Goal: Task Accomplishment & Management: Manage account settings

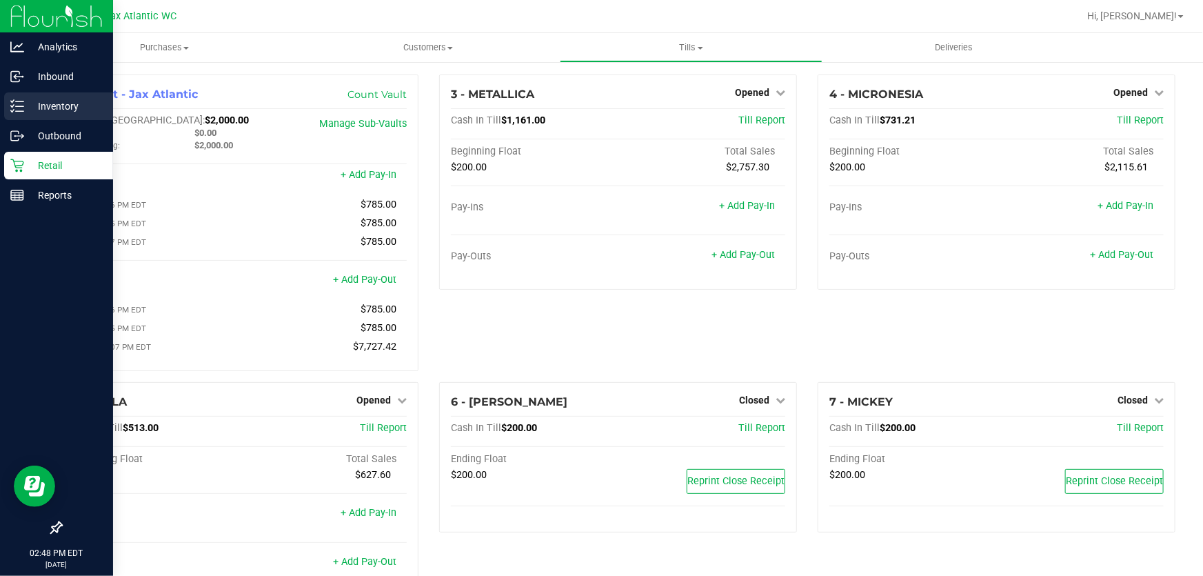
click at [48, 108] on p "Inventory" at bounding box center [65, 106] width 83 height 17
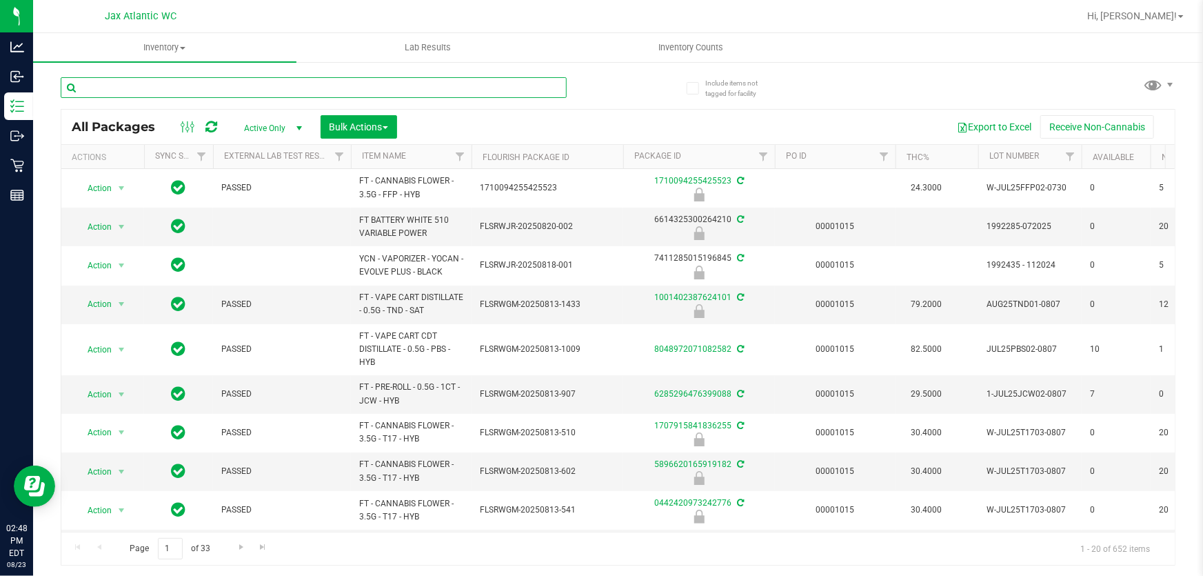
click at [187, 87] on input "text" at bounding box center [314, 87] width 506 height 21
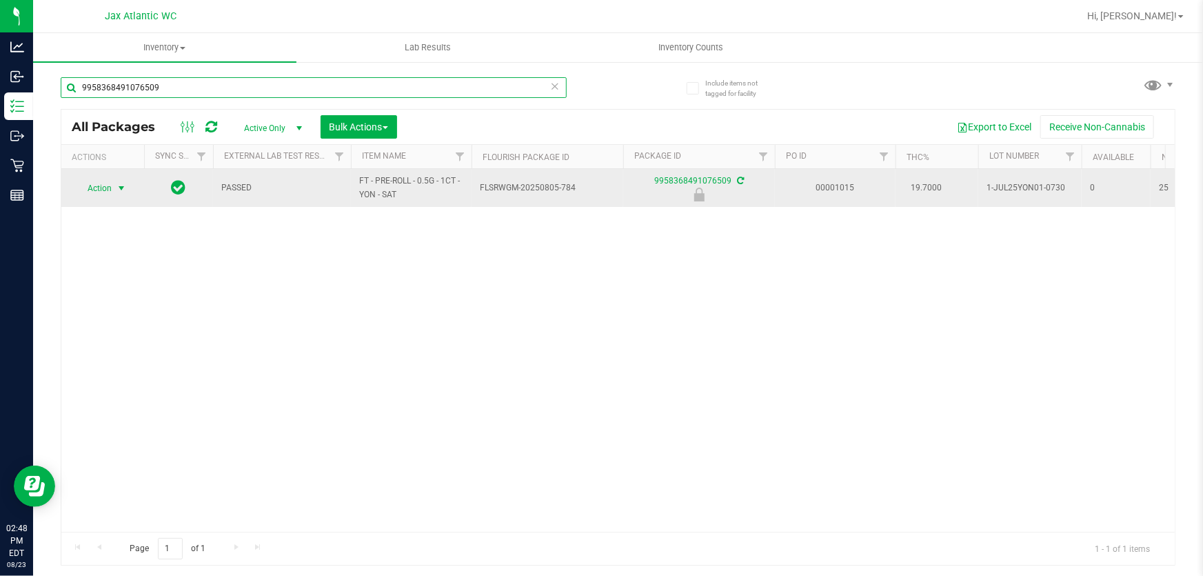
type input "9958368491076509"
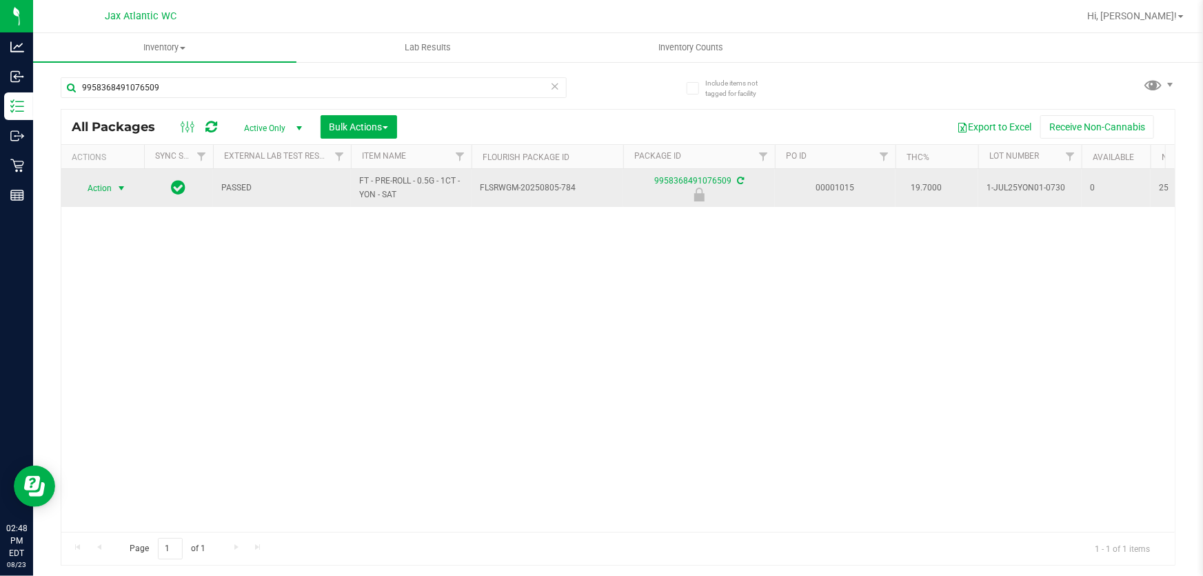
click at [104, 187] on span "Action" at bounding box center [93, 188] width 37 height 19
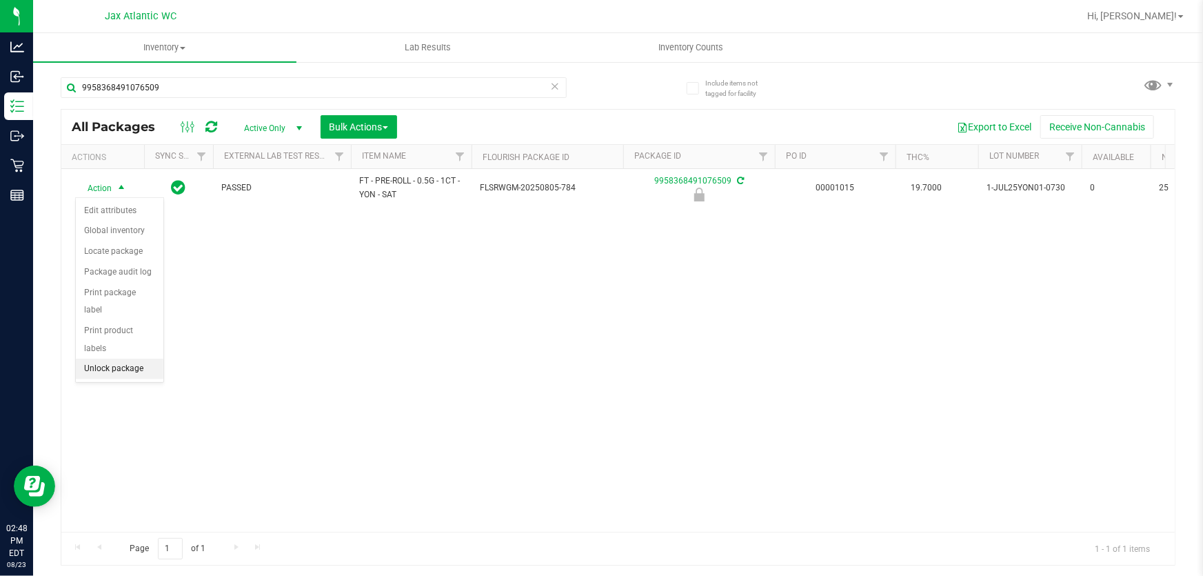
click at [121, 358] on li "Unlock package" at bounding box center [120, 368] width 88 height 21
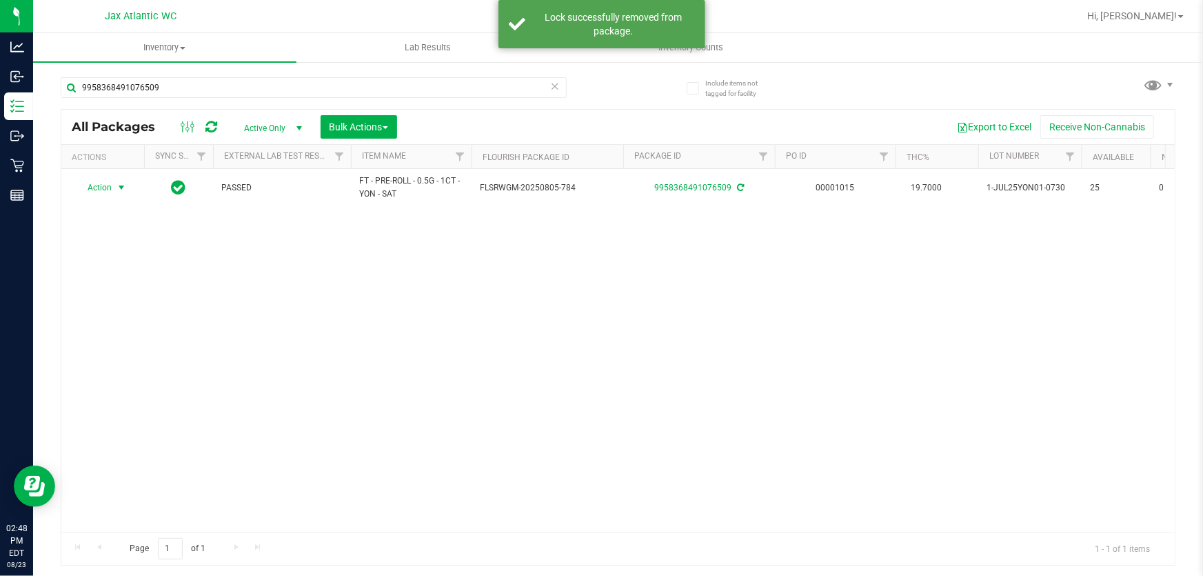
click at [102, 186] on span "Action" at bounding box center [93, 187] width 37 height 19
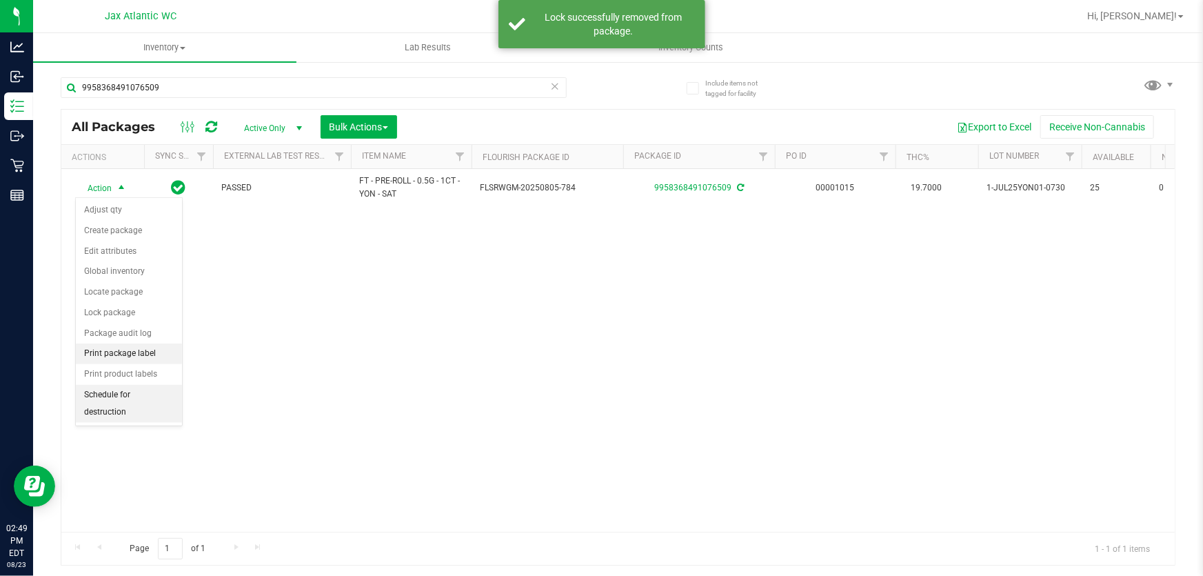
drag, startPoint x: 145, startPoint y: 356, endPoint x: 166, endPoint y: 352, distance: 21.2
click at [146, 356] on li "Print package label" at bounding box center [129, 353] width 106 height 21
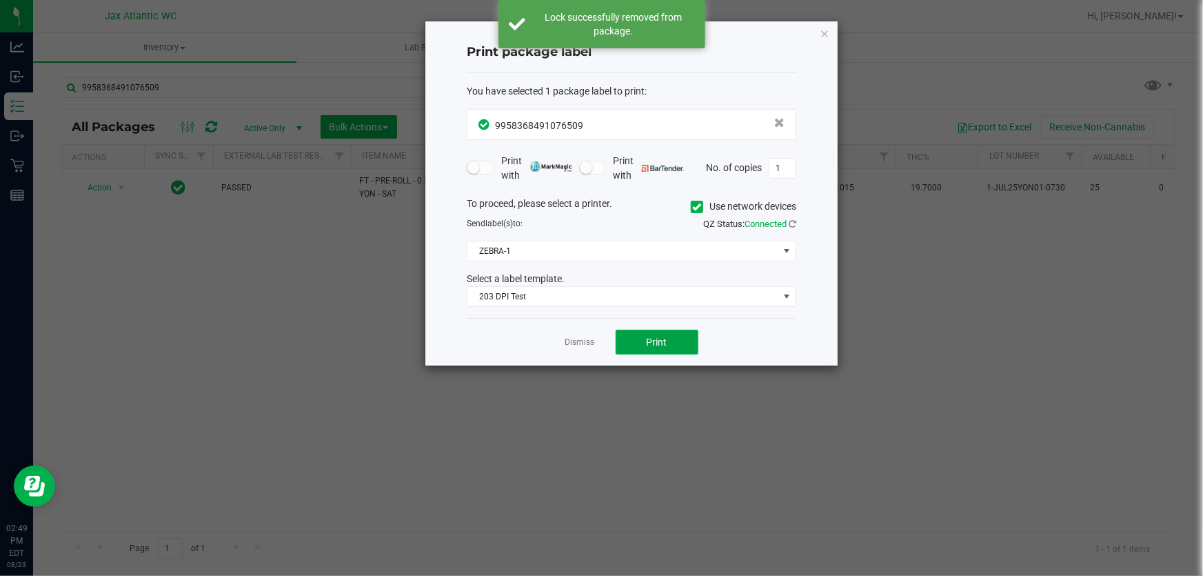
click at [673, 341] on button "Print" at bounding box center [657, 341] width 83 height 25
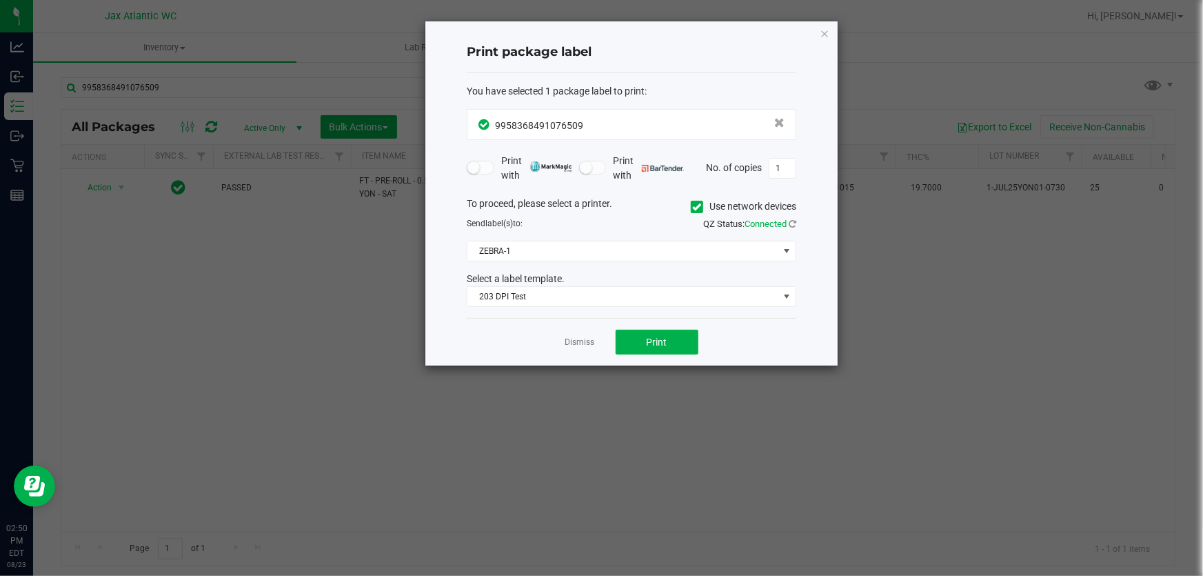
click at [569, 344] on link "Dismiss" at bounding box center [580, 342] width 30 height 12
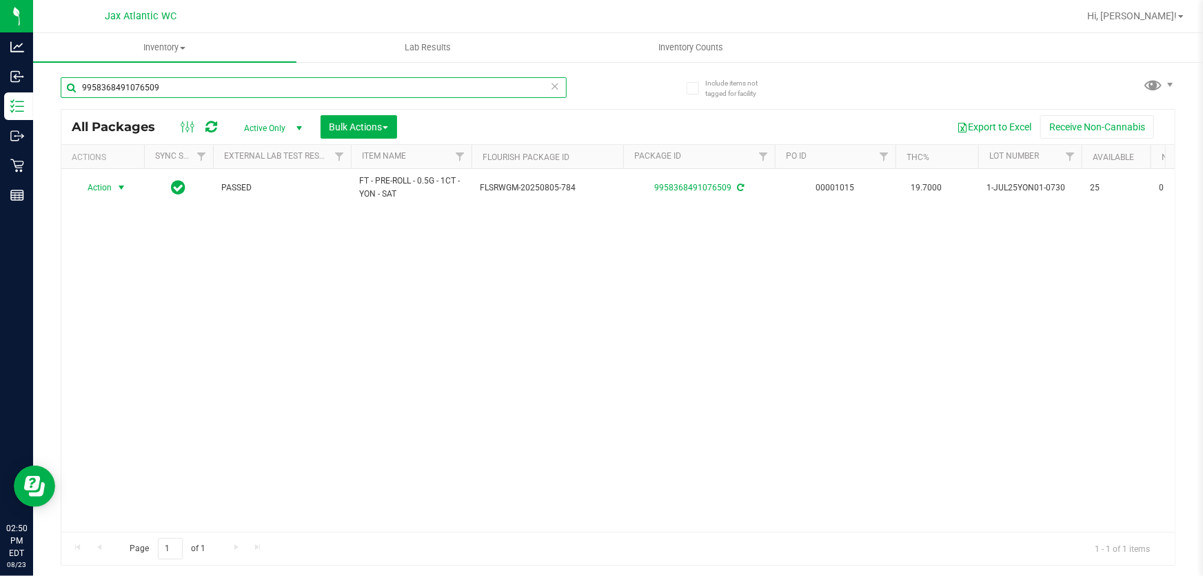
click at [303, 94] on input "9958368491076509" at bounding box center [314, 87] width 506 height 21
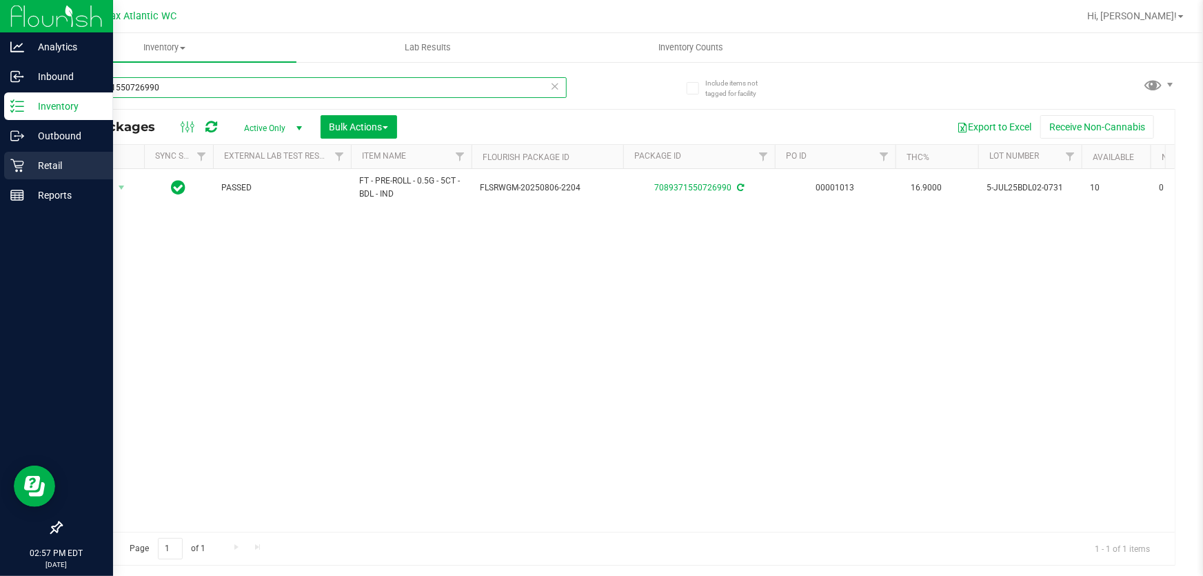
type input "7089371550726990"
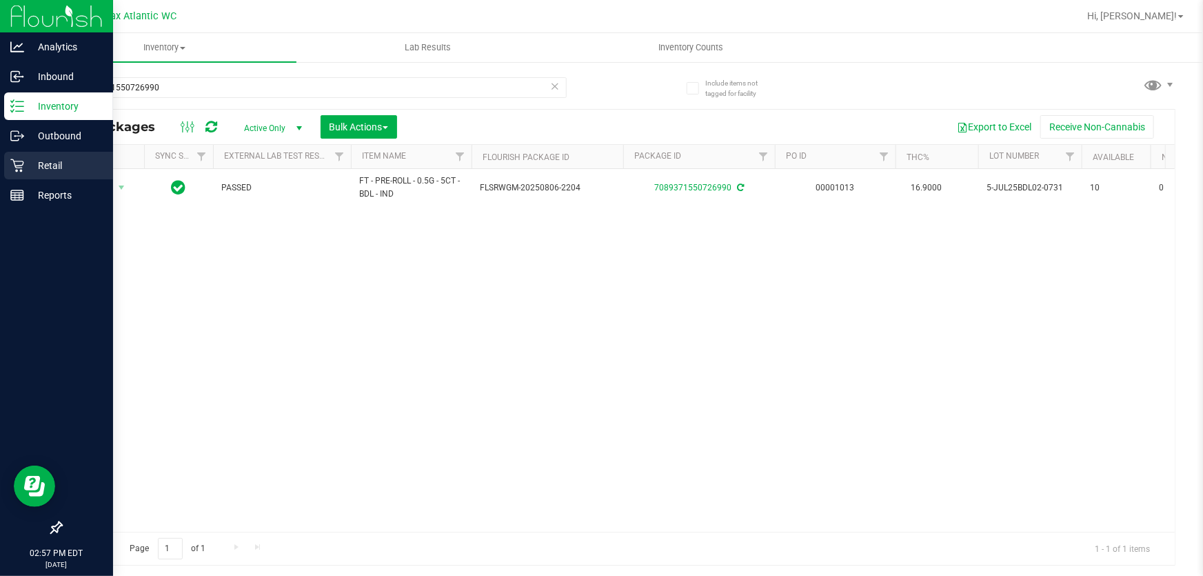
click at [24, 172] on p "Retail" at bounding box center [65, 165] width 83 height 17
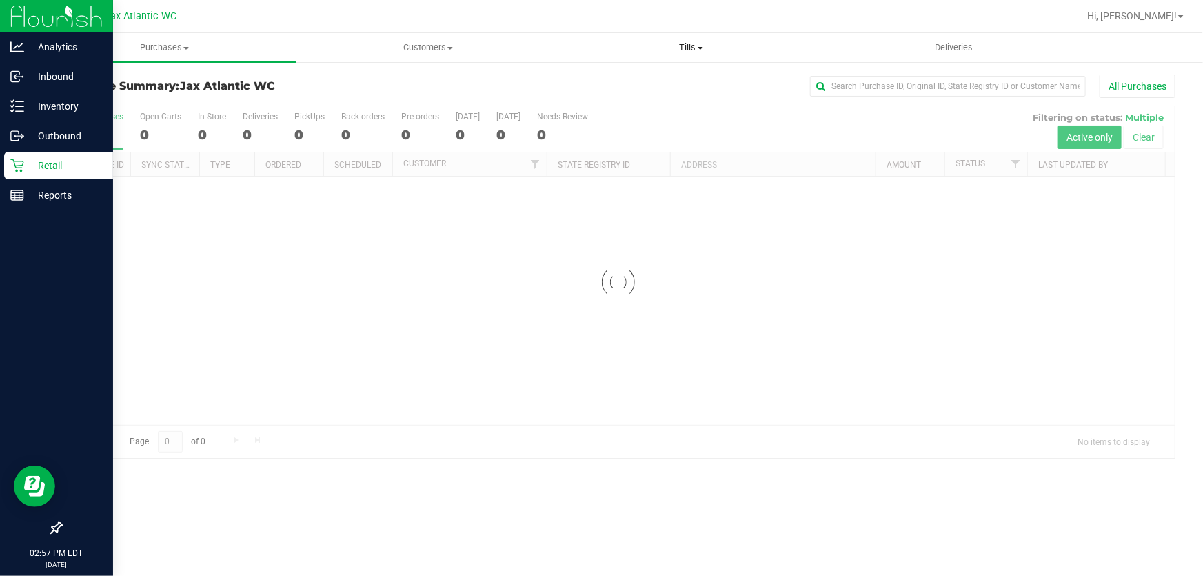
click at [692, 43] on span "Tills" at bounding box center [691, 47] width 262 height 12
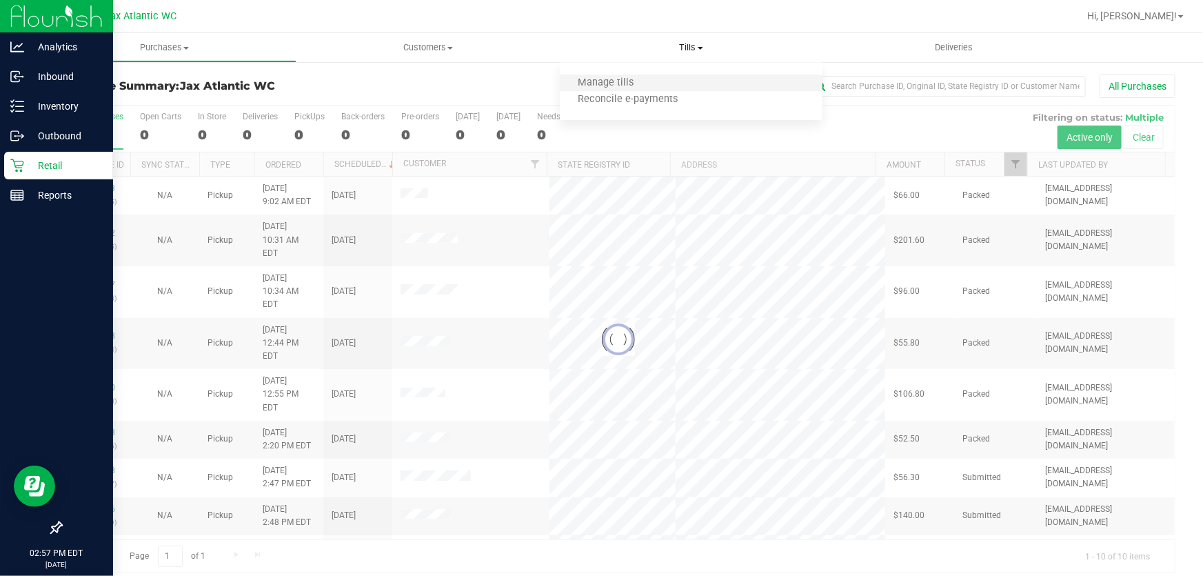
click at [658, 81] on li "Manage tills" at bounding box center [691, 83] width 263 height 17
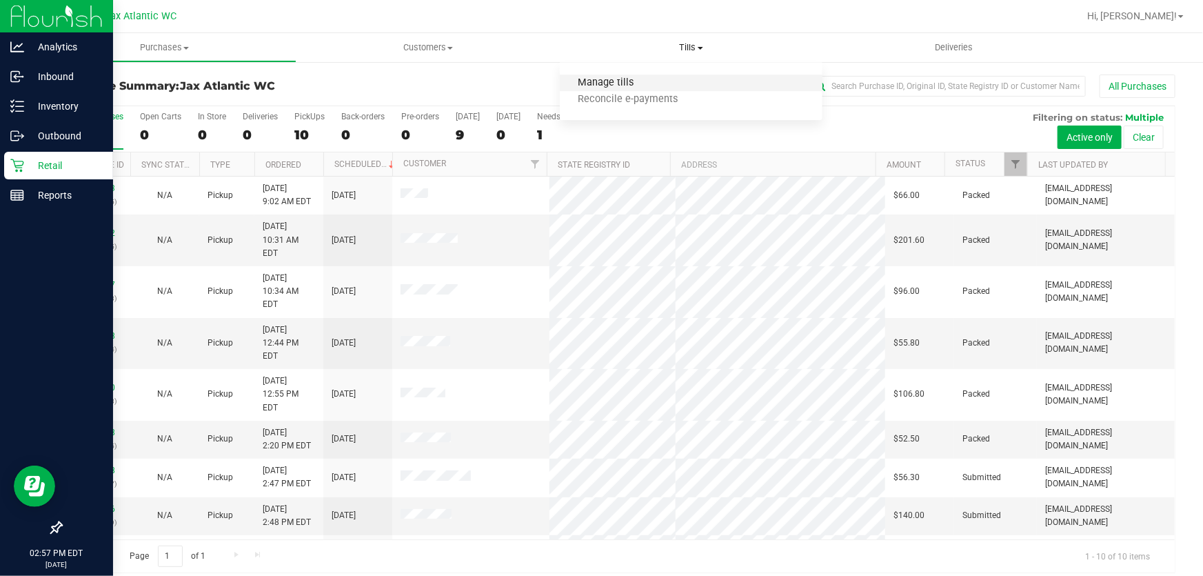
click at [602, 82] on span "Manage tills" at bounding box center [606, 83] width 93 height 12
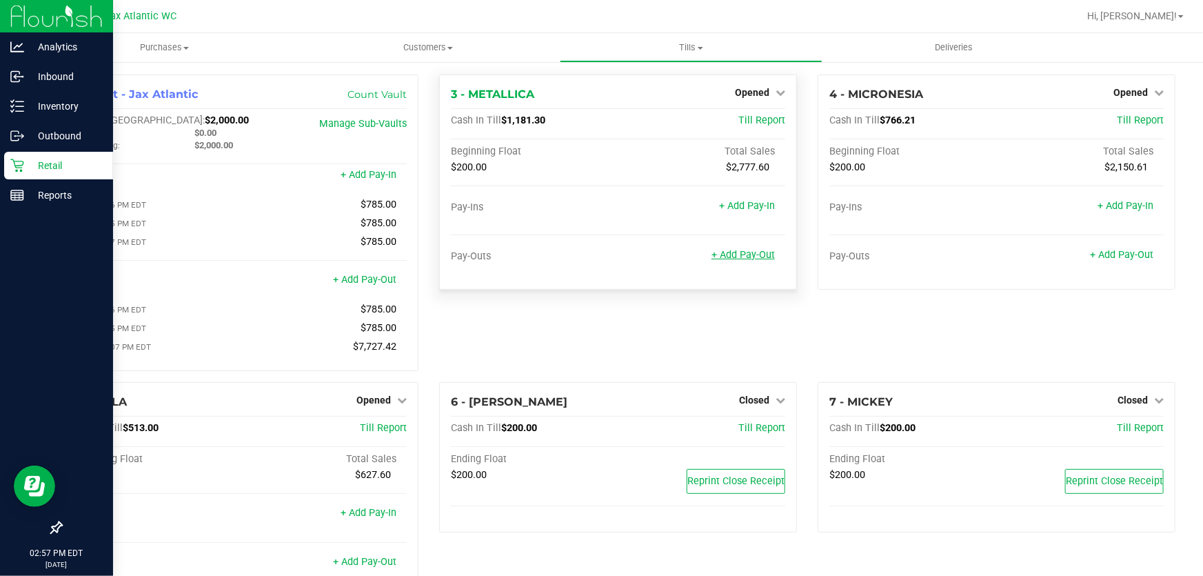
click at [748, 253] on link "+ Add Pay-Out" at bounding box center [742, 255] width 63 height 12
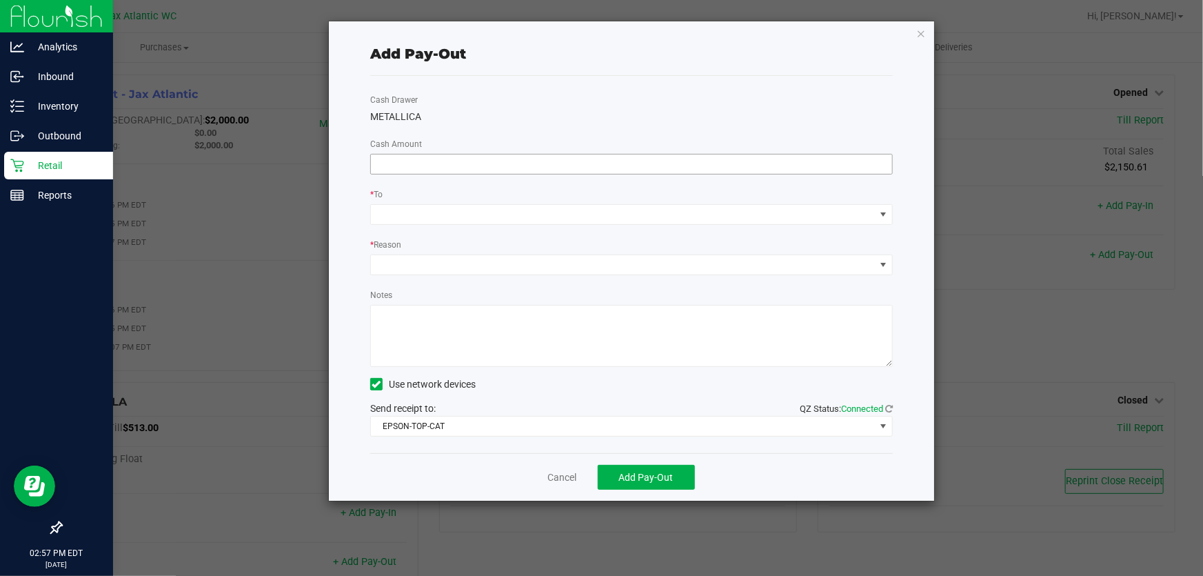
click at [518, 158] on input at bounding box center [631, 163] width 521 height 19
type input "$800.00"
click at [505, 110] on div "METALLICA" at bounding box center [631, 117] width 522 height 14
click at [469, 216] on span at bounding box center [623, 214] width 504 height 19
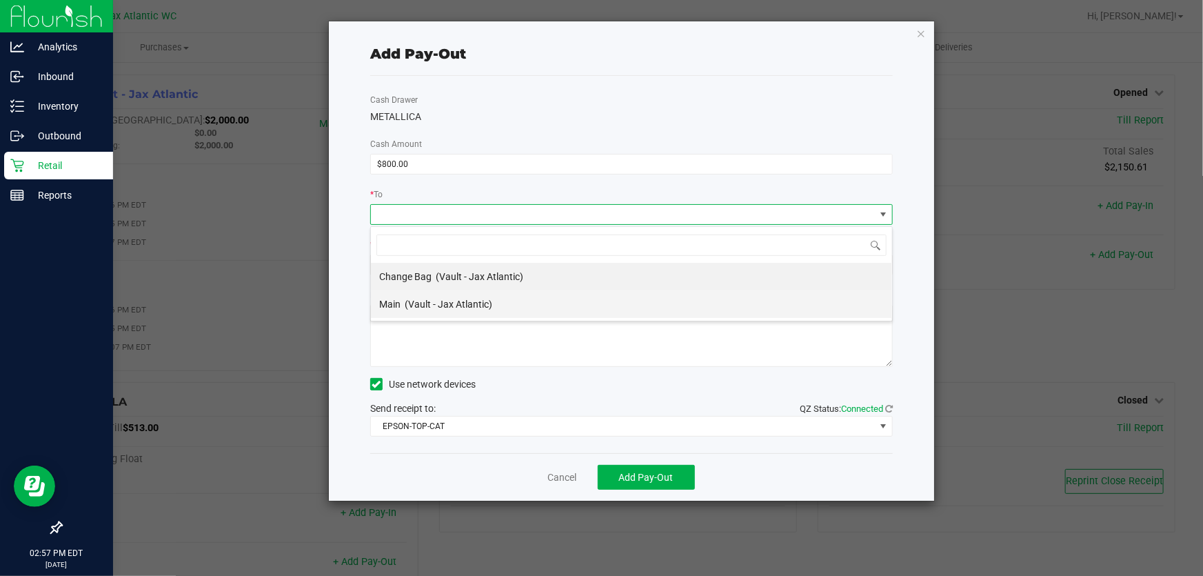
scroll to position [21, 523]
click at [435, 298] on span "(Vault - Jax Atlantic)" at bounding box center [449, 303] width 88 height 11
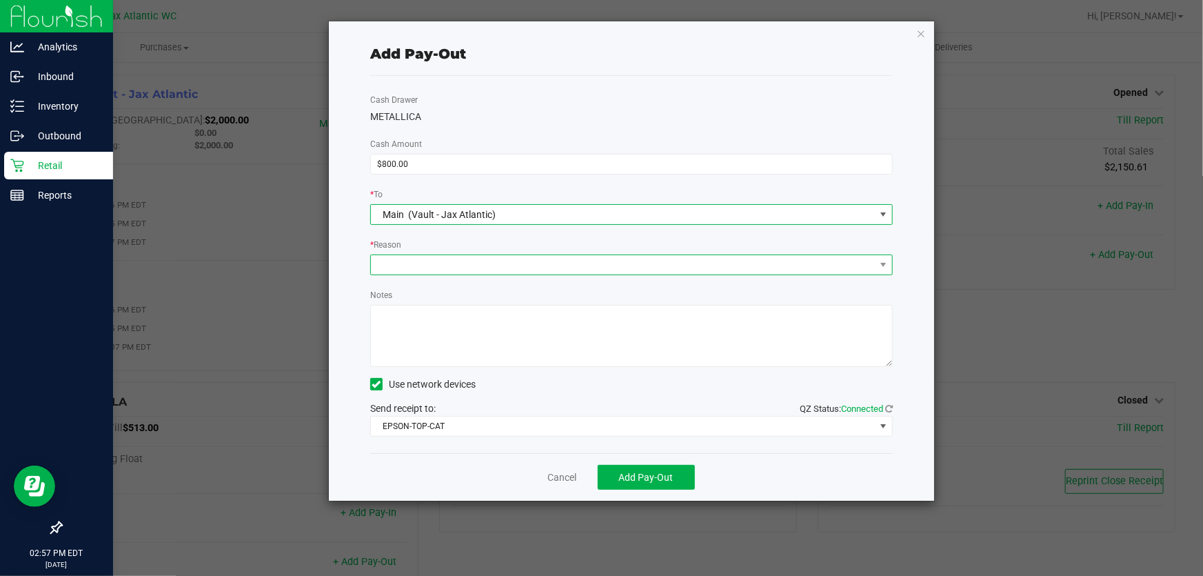
click at [438, 255] on span at bounding box center [631, 264] width 522 height 21
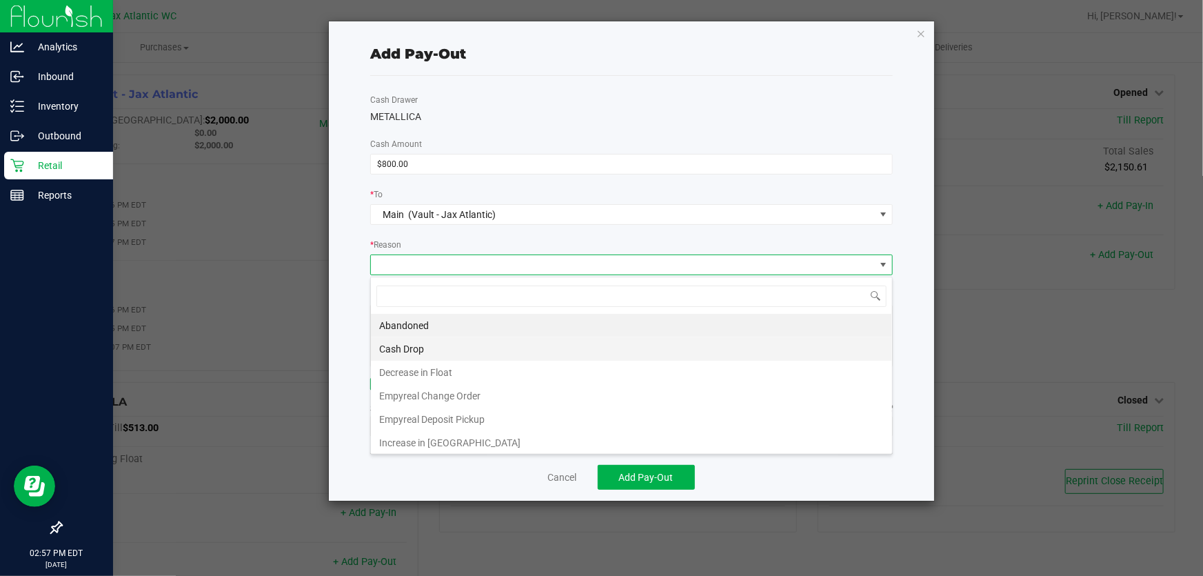
click at [430, 345] on li "Cash Drop" at bounding box center [631, 348] width 521 height 23
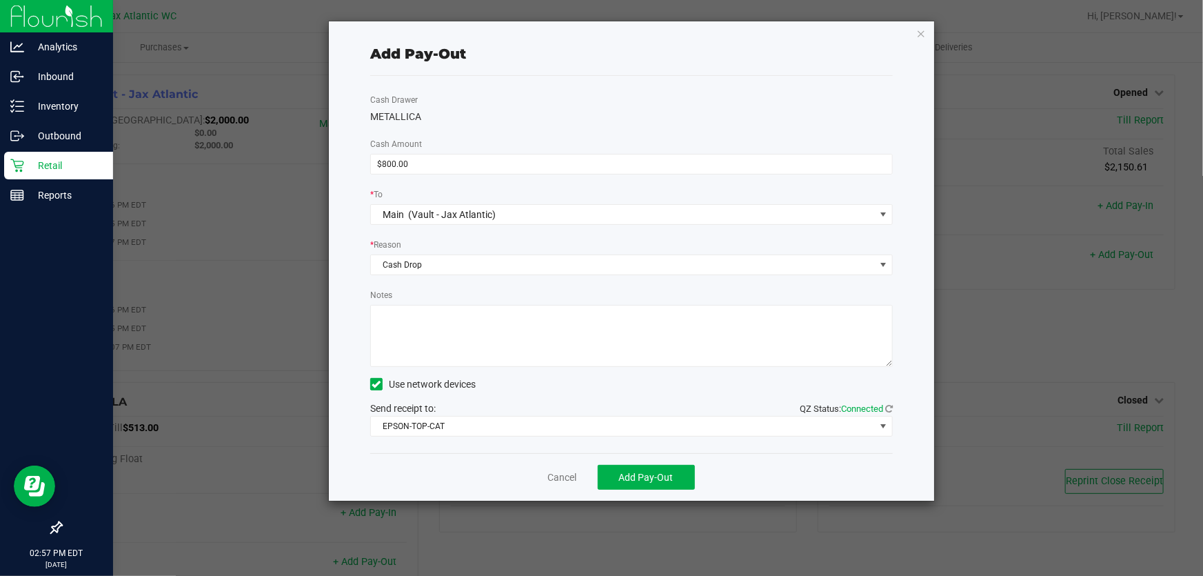
click at [451, 323] on textarea "Notes" at bounding box center [631, 336] width 522 height 62
type textarea "CASH DROP-AP"
click at [658, 471] on button "Add Pay-Out" at bounding box center [646, 477] width 97 height 25
click at [919, 27] on icon "button" at bounding box center [921, 33] width 10 height 17
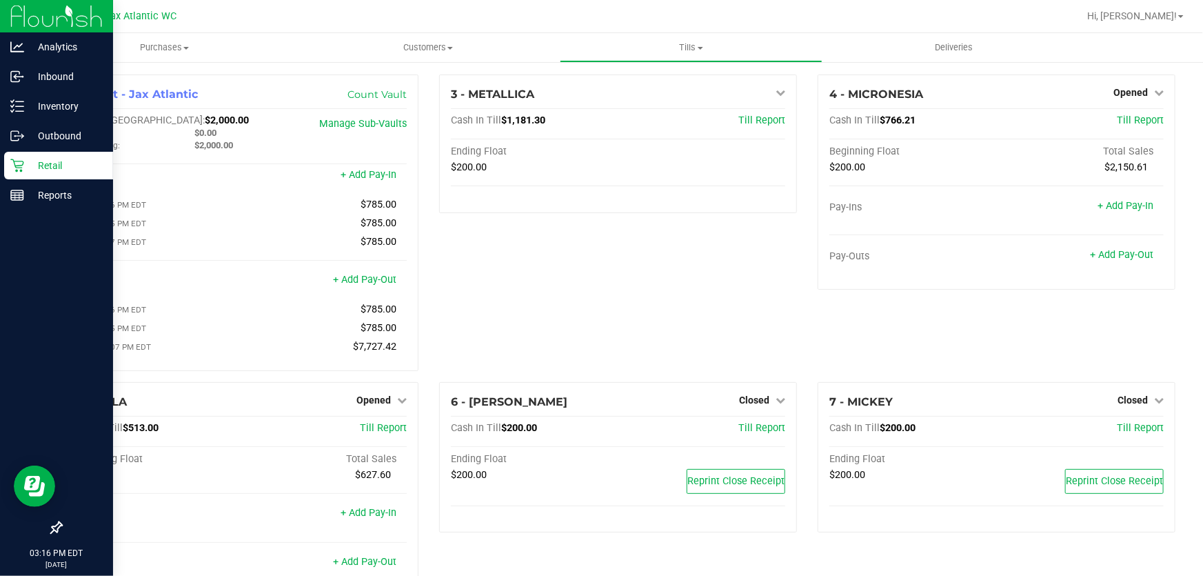
click at [22, 161] on icon at bounding box center [16, 165] width 13 height 13
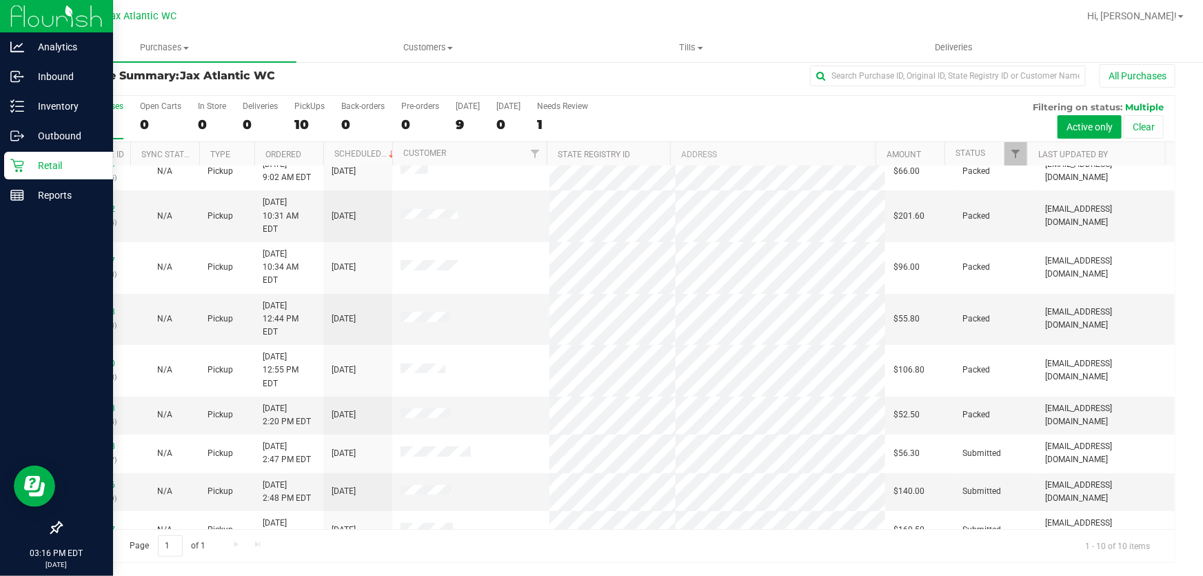
scroll to position [17, 0]
click at [1155, 19] on span "Hi, [PERSON_NAME]!" at bounding box center [1132, 15] width 90 height 11
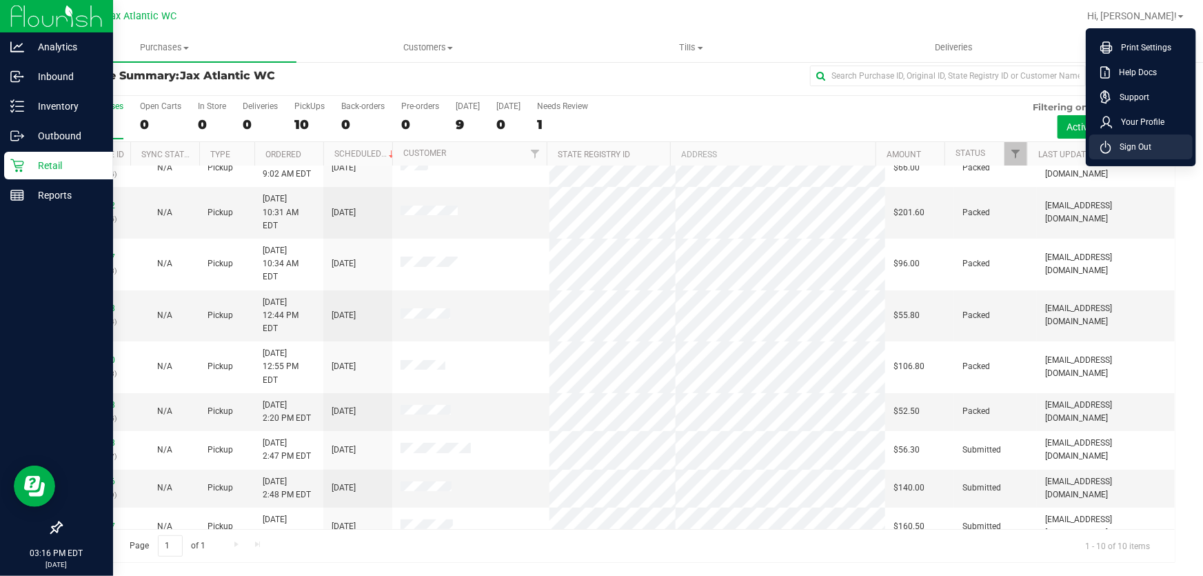
click at [1150, 153] on span "Sign Out" at bounding box center [1131, 147] width 40 height 14
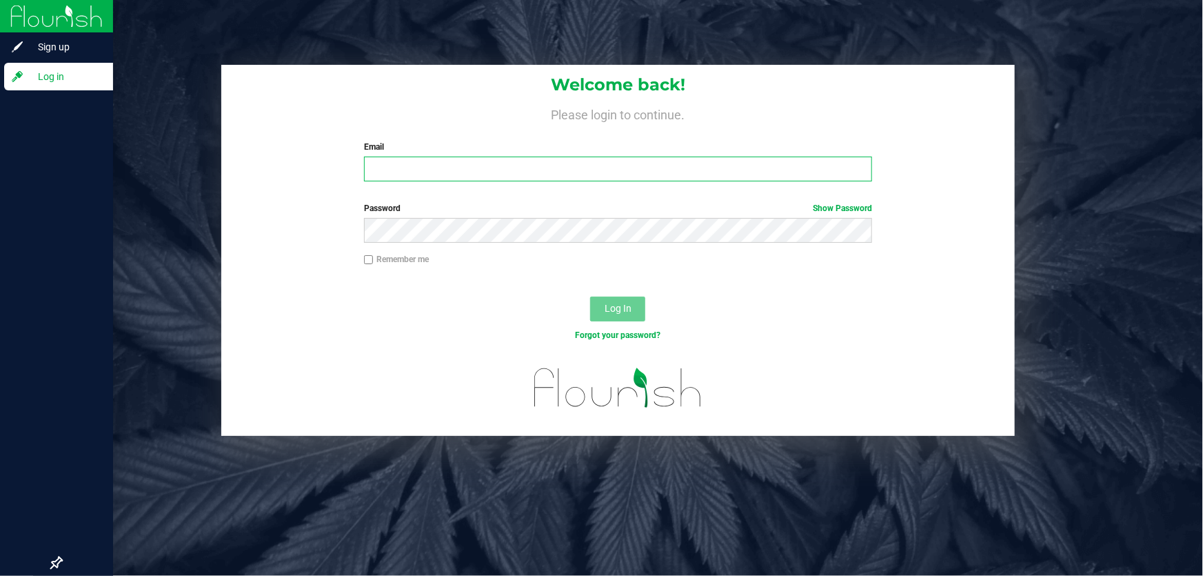
click at [724, 167] on input "Email" at bounding box center [618, 168] width 509 height 25
type input "[EMAIL_ADDRESS][DOMAIN_NAME]"
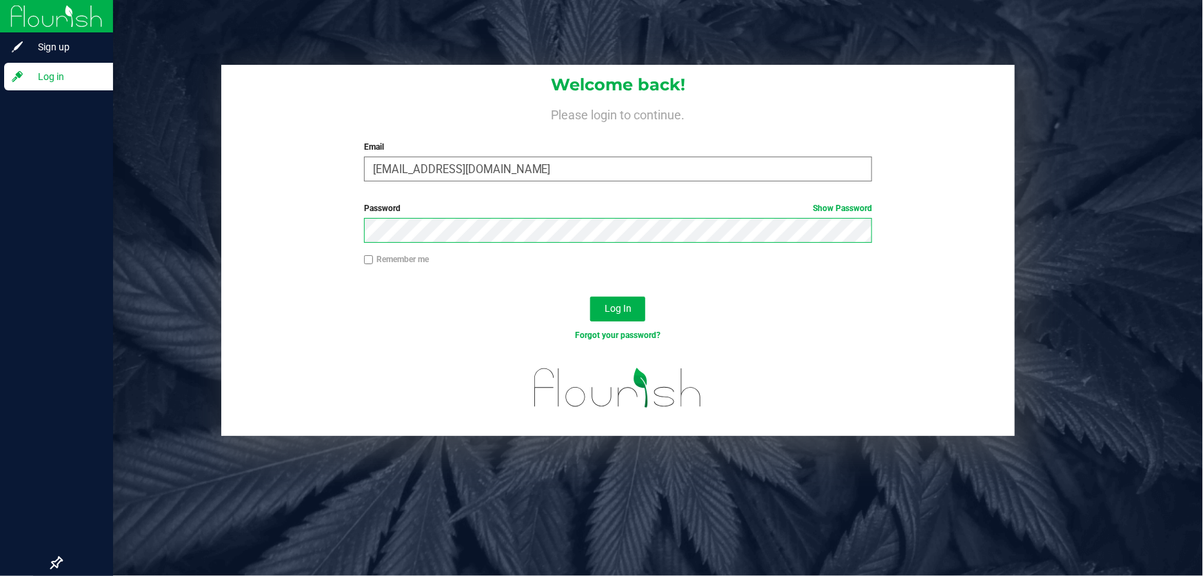
click at [590, 296] on button "Log In" at bounding box center [617, 308] width 55 height 25
